Goal: Navigation & Orientation: Find specific page/section

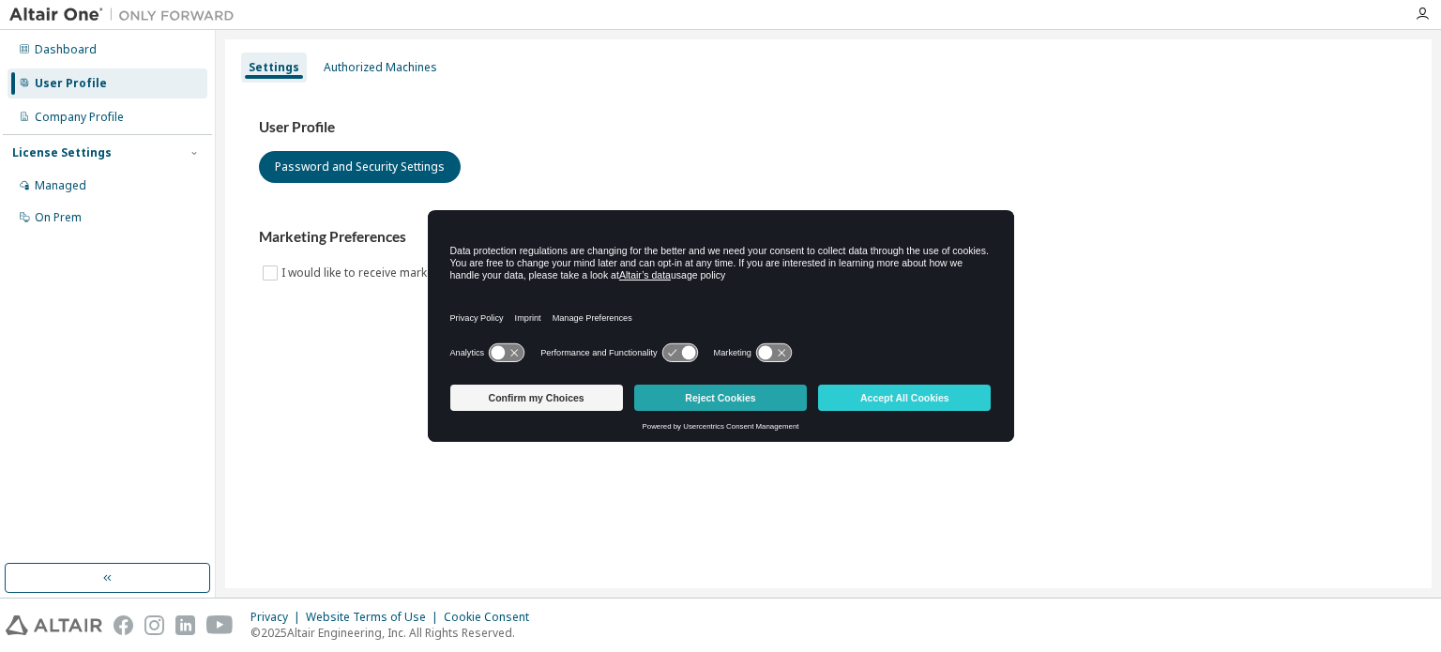
click at [762, 402] on button "Reject Cookies" at bounding box center [720, 398] width 173 height 26
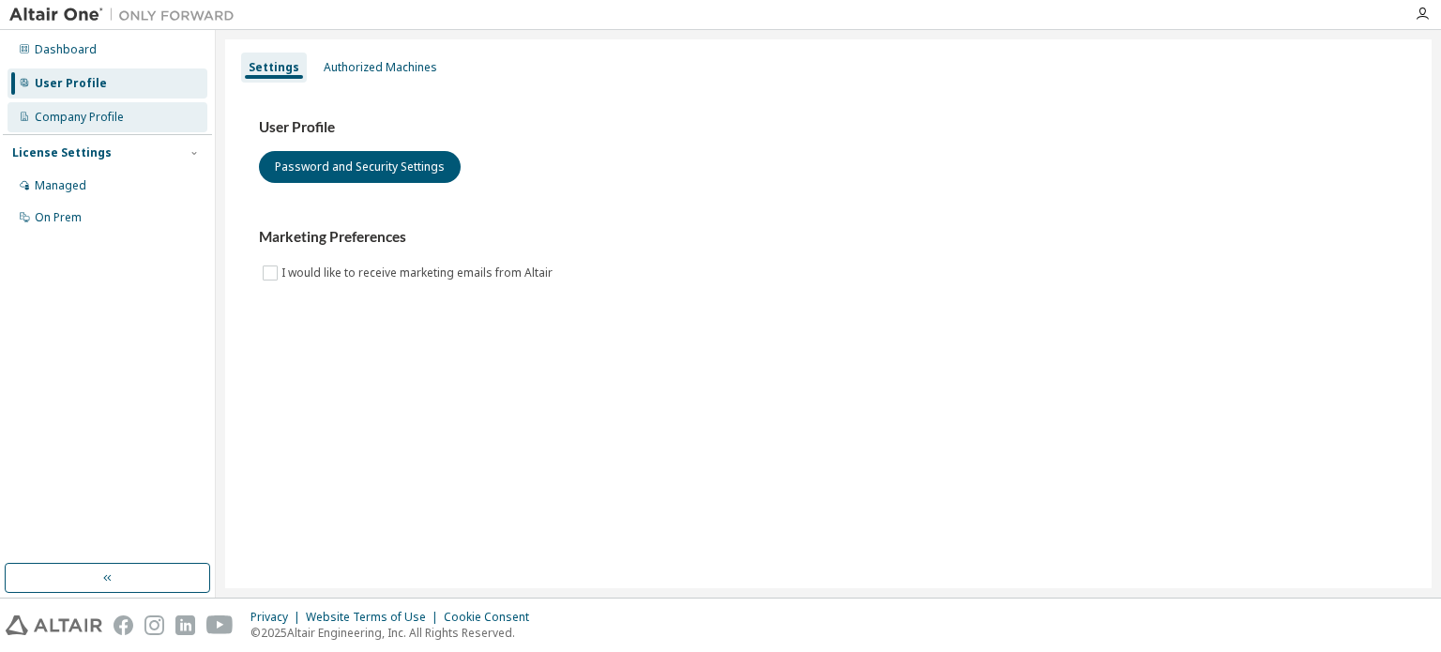
click at [34, 107] on div "Company Profile" at bounding box center [108, 117] width 200 height 30
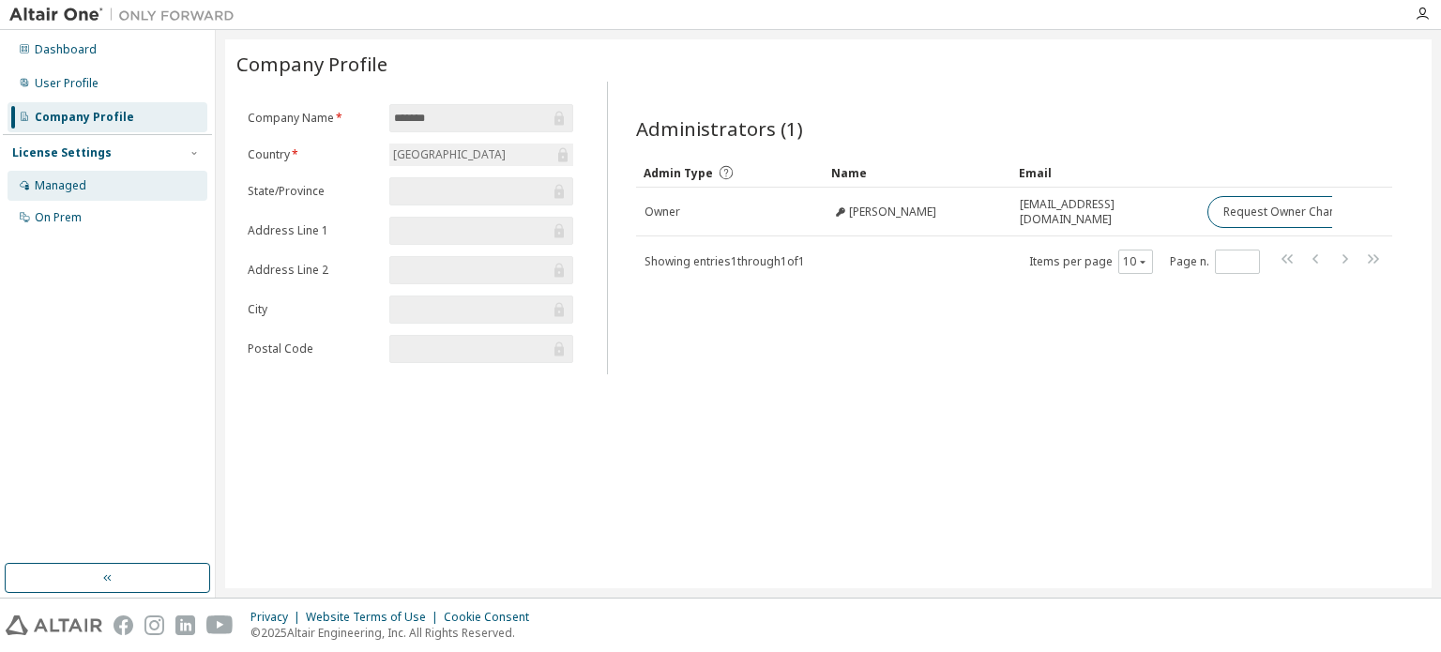
click at [36, 188] on div "Managed" at bounding box center [61, 185] width 52 height 15
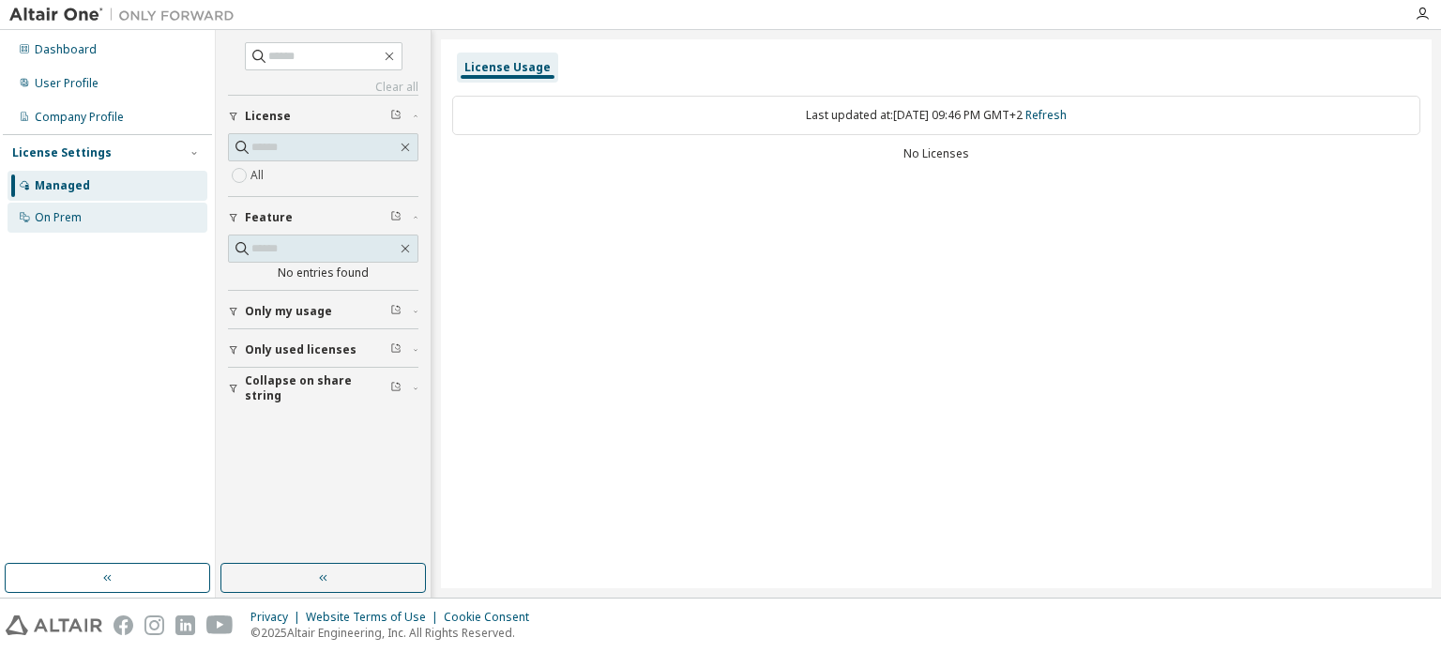
click at [38, 221] on div "On Prem" at bounding box center [58, 217] width 47 height 15
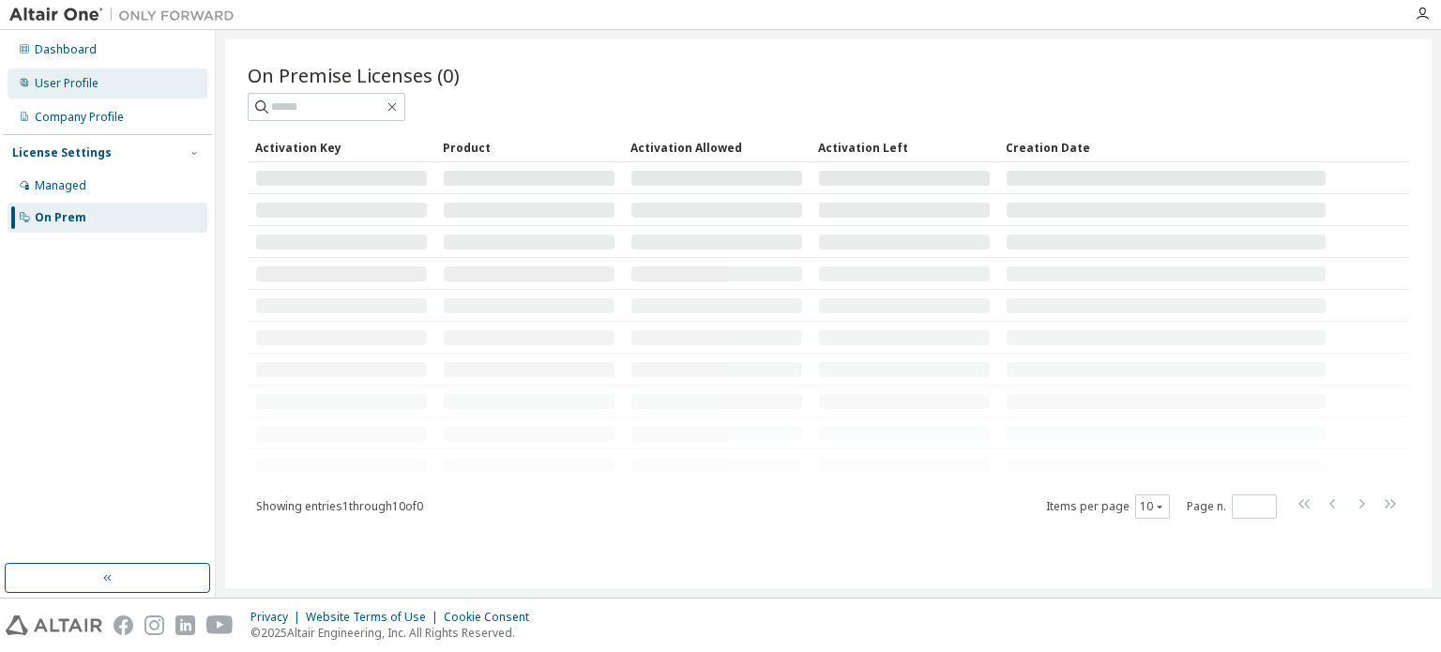
click at [94, 87] on div "User Profile" at bounding box center [67, 83] width 64 height 15
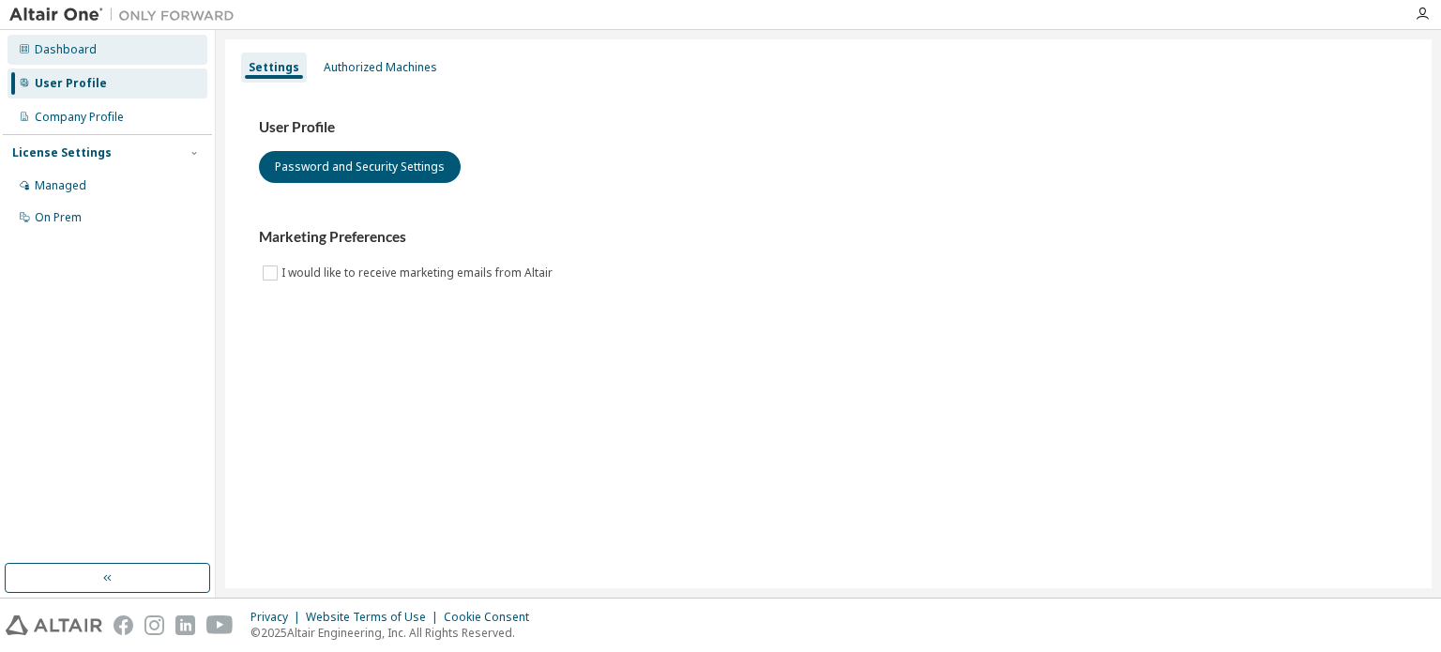
click at [108, 50] on div "Dashboard" at bounding box center [108, 50] width 200 height 30
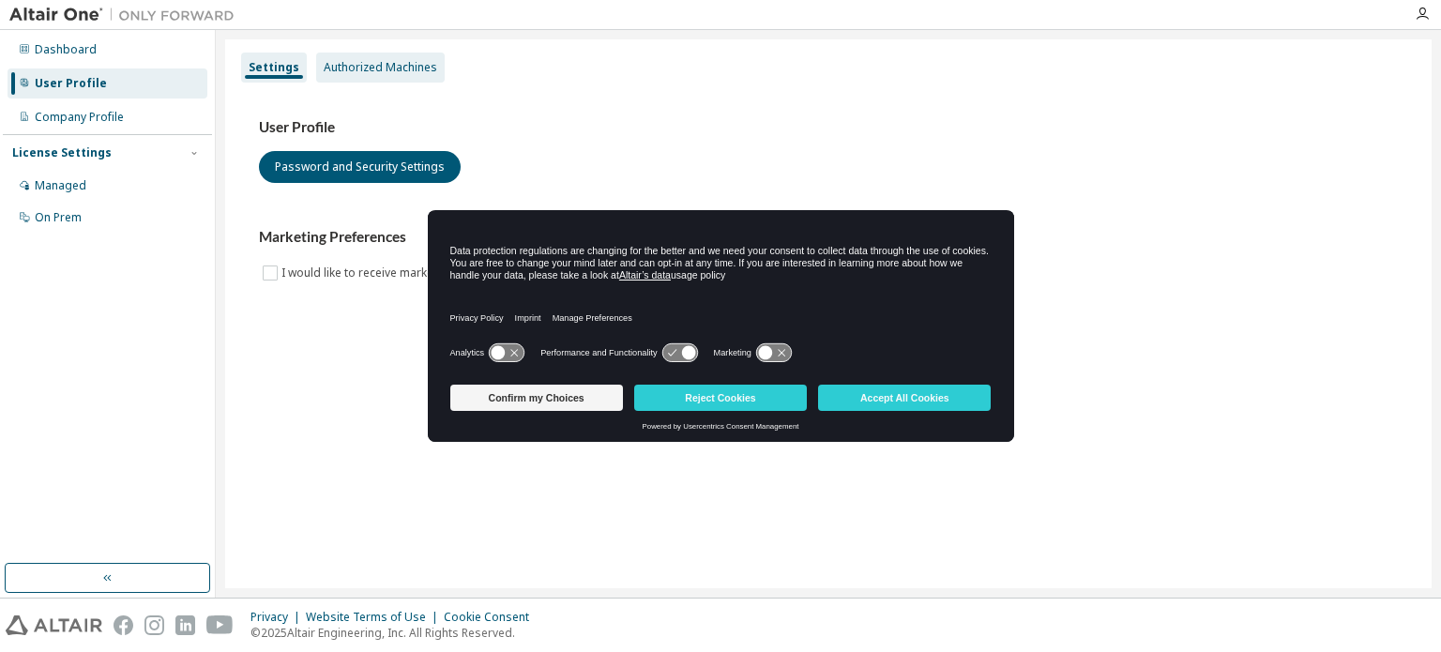
click at [330, 65] on div "Authorized Machines" at bounding box center [381, 67] width 114 height 15
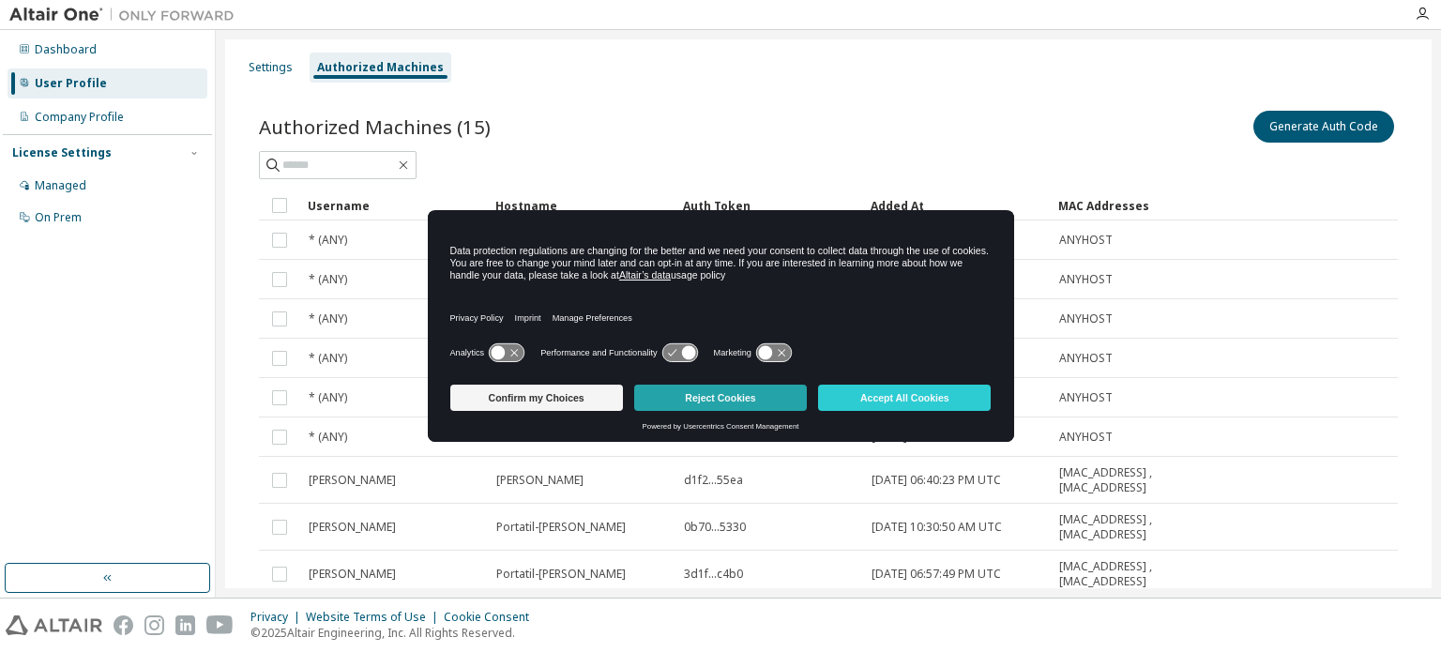
click at [701, 386] on button "Reject Cookies" at bounding box center [720, 398] width 173 height 26
